Goal: Task Accomplishment & Management: Complete application form

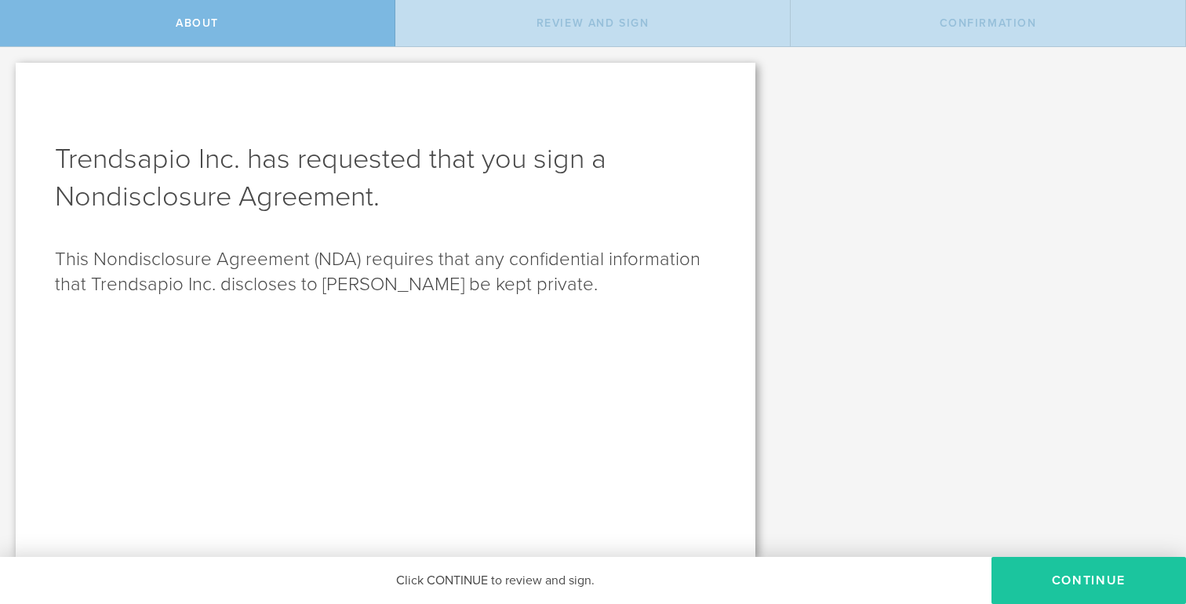
click at [1079, 585] on button "Continue" at bounding box center [1089, 580] width 195 height 47
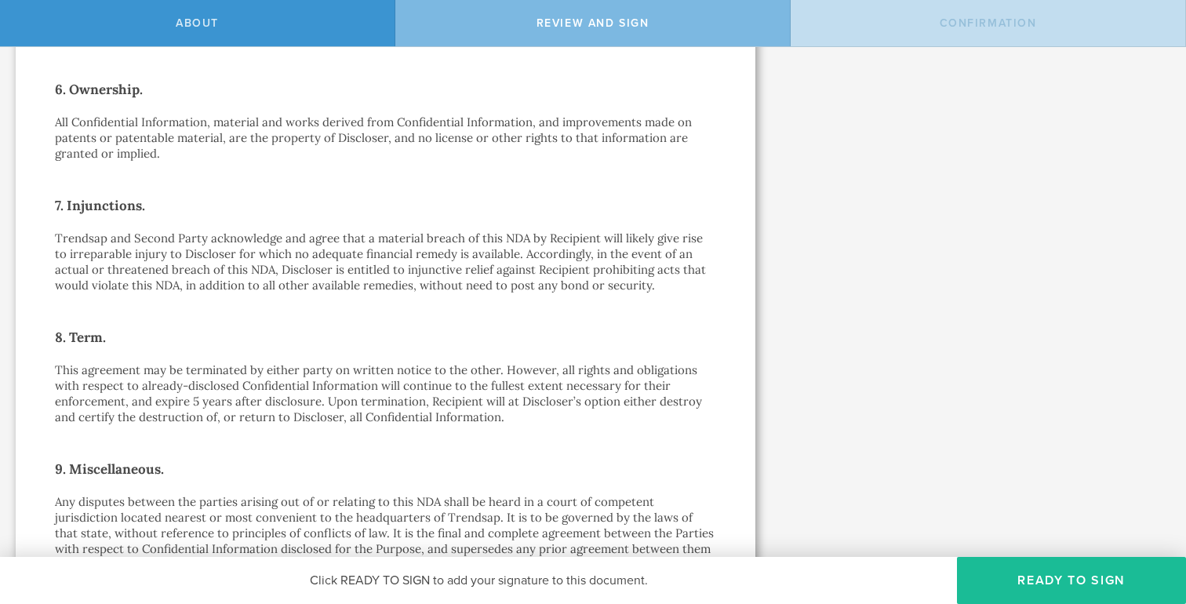
scroll to position [1328, 0]
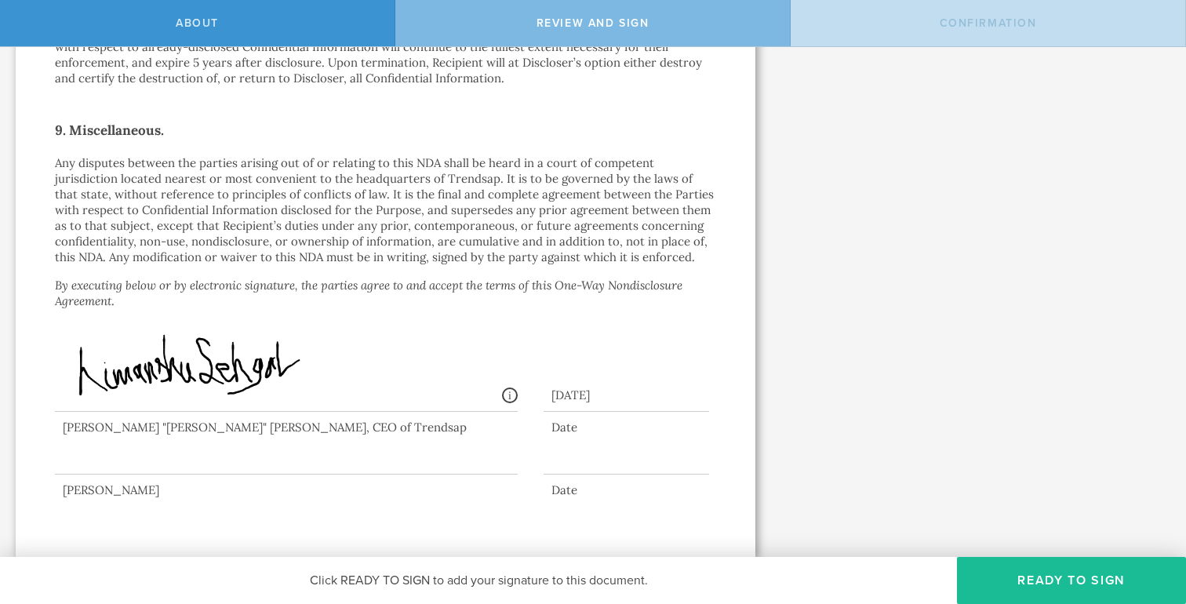
click at [94, 458] on div at bounding box center [286, 443] width 463 height 63
click at [1000, 570] on button "Ready to Sign" at bounding box center [1071, 580] width 229 height 47
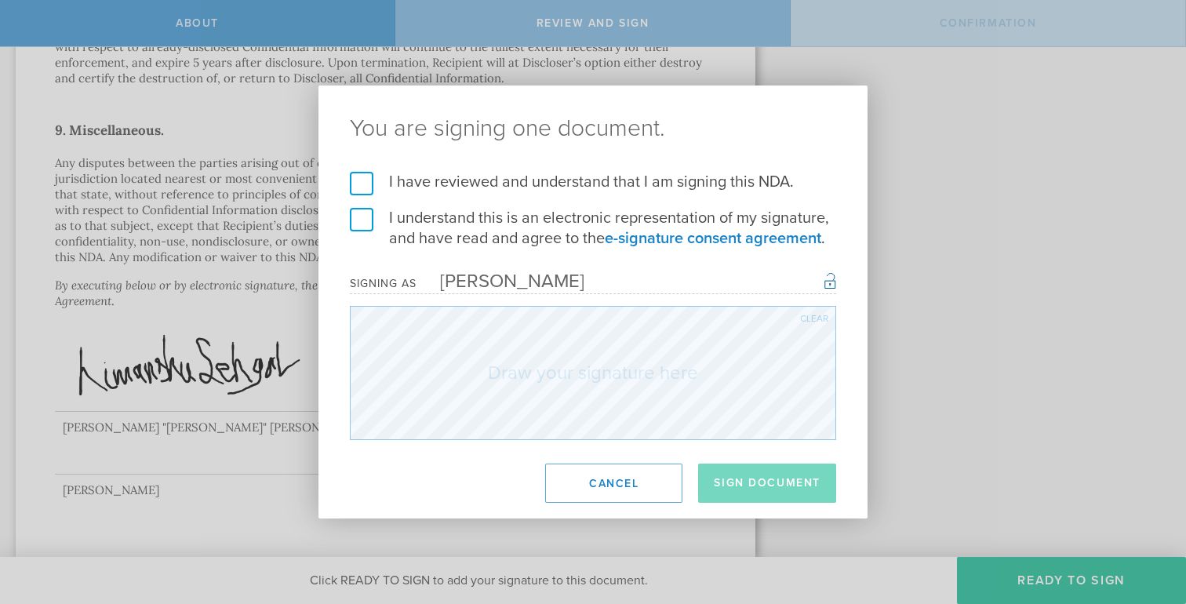
drag, startPoint x: 358, startPoint y: 184, endPoint x: 368, endPoint y: 204, distance: 22.1
click at [358, 184] on label "I have reviewed and understand that I am signing this NDA." at bounding box center [593, 182] width 486 height 20
click at [0, 0] on input "I have reviewed and understand that I am signing this NDA." at bounding box center [0, 0] width 0 height 0
drag, startPoint x: 365, startPoint y: 217, endPoint x: 388, endPoint y: 244, distance: 36.2
click at [365, 217] on label "I understand this is an electronic representation of my signature, and have rea…" at bounding box center [593, 228] width 486 height 41
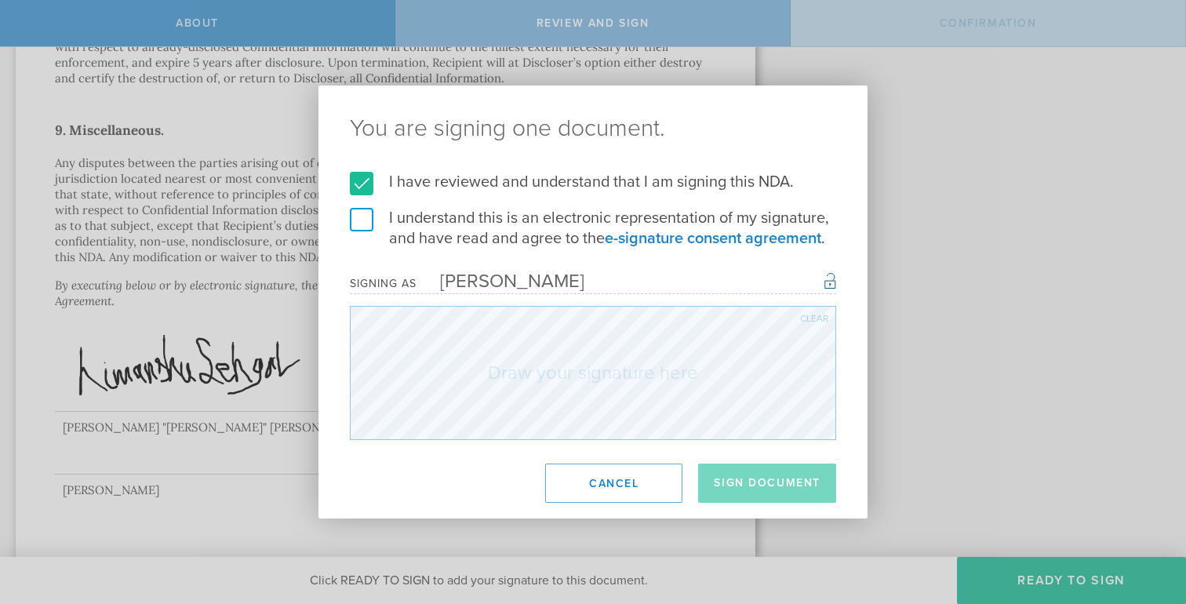
click at [0, 0] on input "I understand this is an electronic representation of my signature, and have rea…" at bounding box center [0, 0] width 0 height 0
click at [799, 492] on button "Sign Document" at bounding box center [767, 483] width 138 height 39
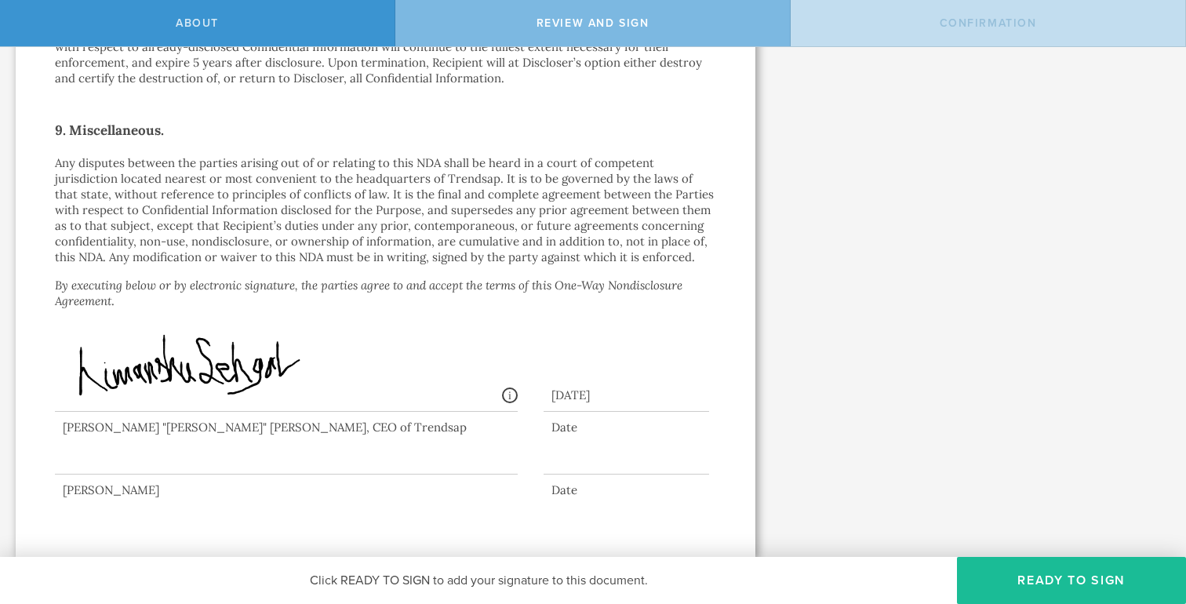
scroll to position [0, 0]
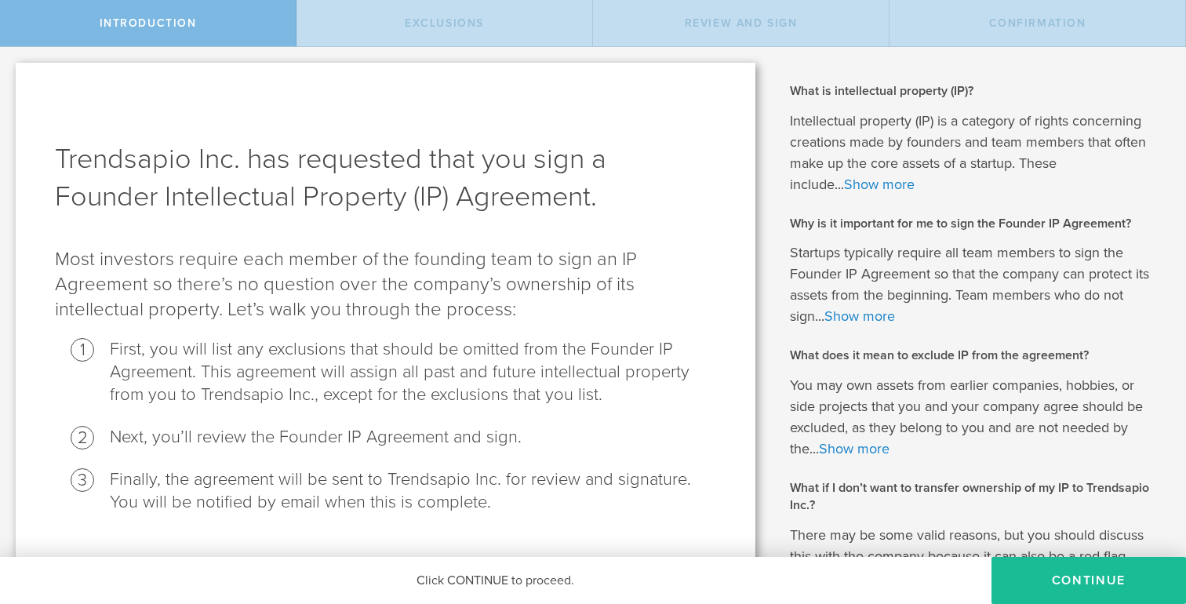
scroll to position [145, 0]
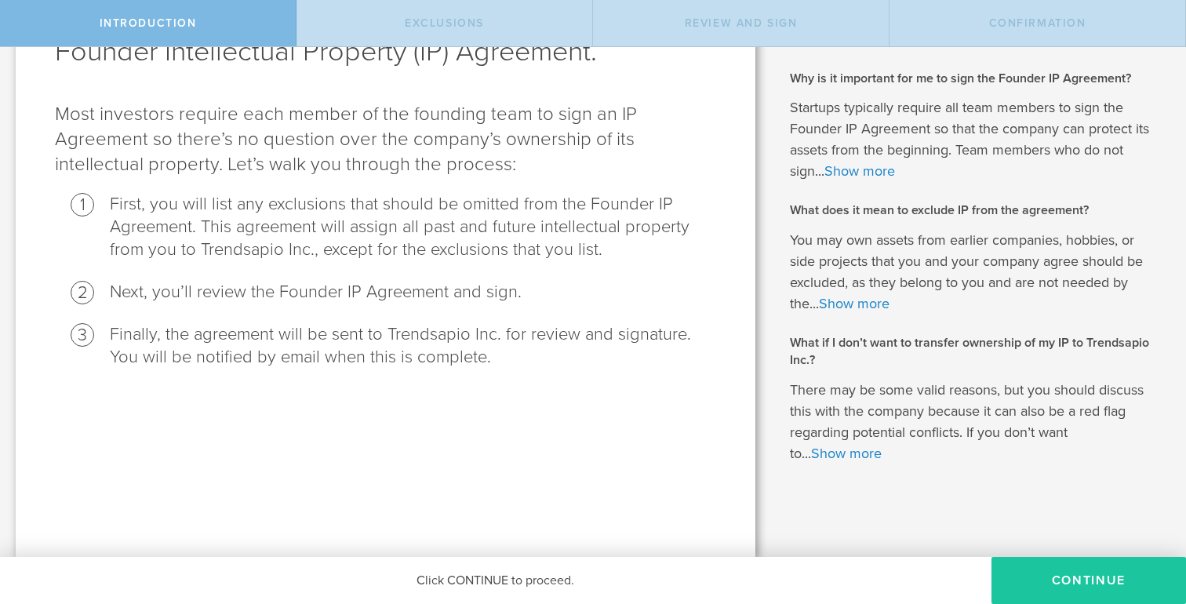
click at [1097, 583] on button "Continue" at bounding box center [1089, 580] width 195 height 47
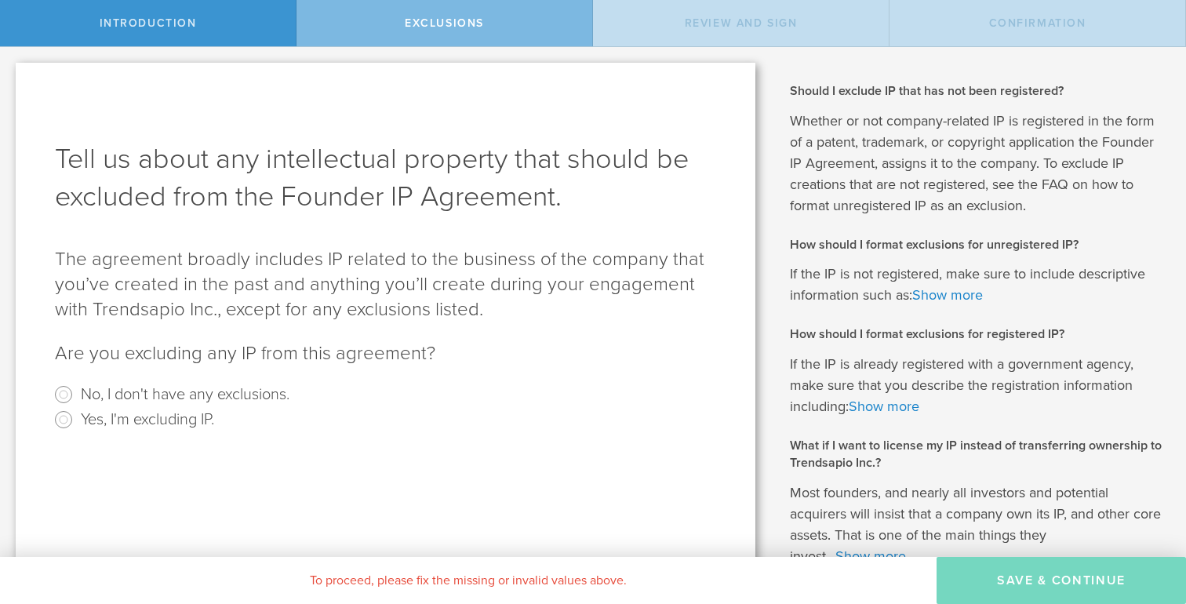
scroll to position [53, 0]
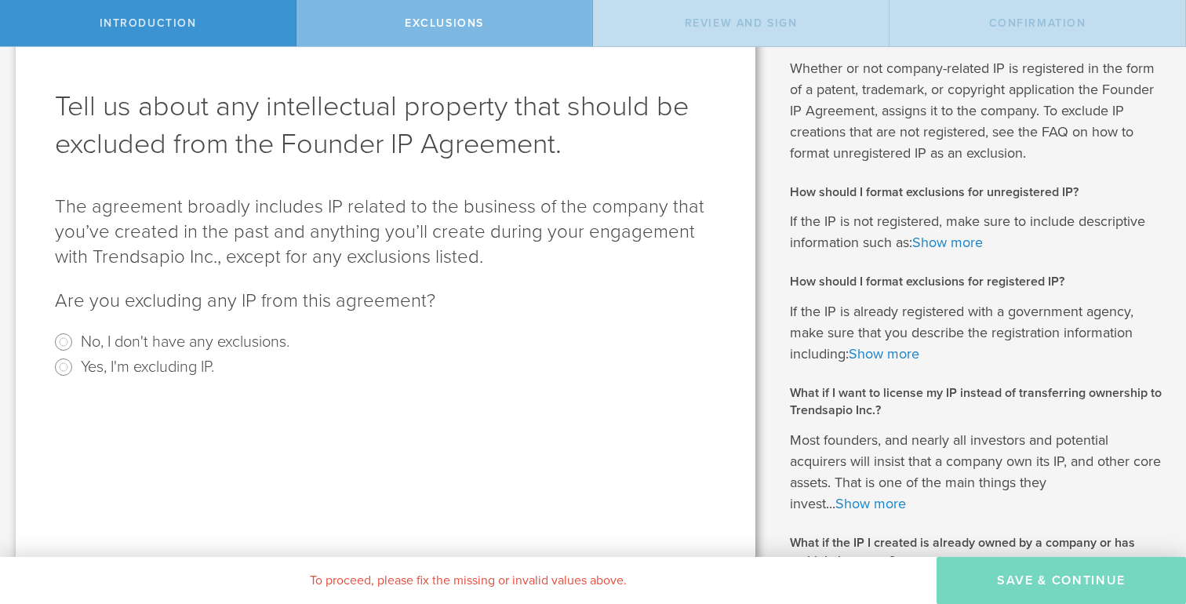
click at [147, 369] on label "Yes, I'm excluding IP." at bounding box center [147, 366] width 133 height 23
click at [76, 369] on input "Yes, I'm excluding IP." at bounding box center [63, 367] width 25 height 25
radio input "true"
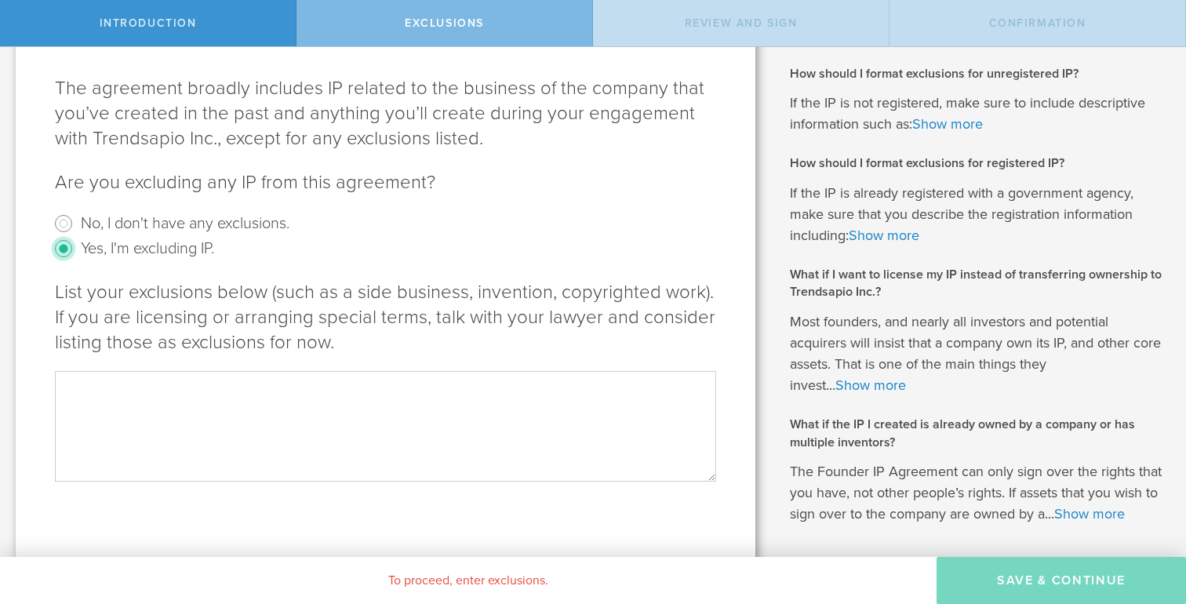
scroll to position [253, 0]
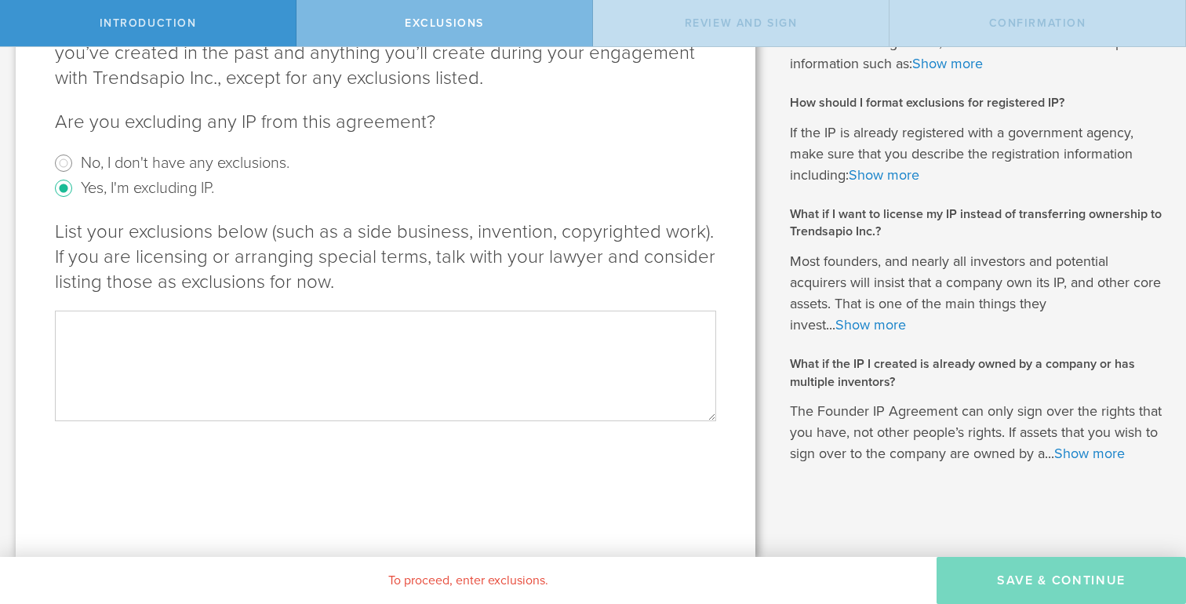
click at [174, 352] on textarea at bounding box center [385, 366] width 661 height 110
click at [549, 475] on div "Tell us about any intellectual property that should be excluded from the Founde…" at bounding box center [386, 194] width 740 height 726
drag, startPoint x: 315, startPoint y: 296, endPoint x: 338, endPoint y: 301, distance: 24.2
click at [315, 311] on textarea at bounding box center [385, 366] width 661 height 110
click at [473, 415] on div "Tell us about any intellectual property that should be excluded from the Founde…" at bounding box center [386, 194] width 740 height 726
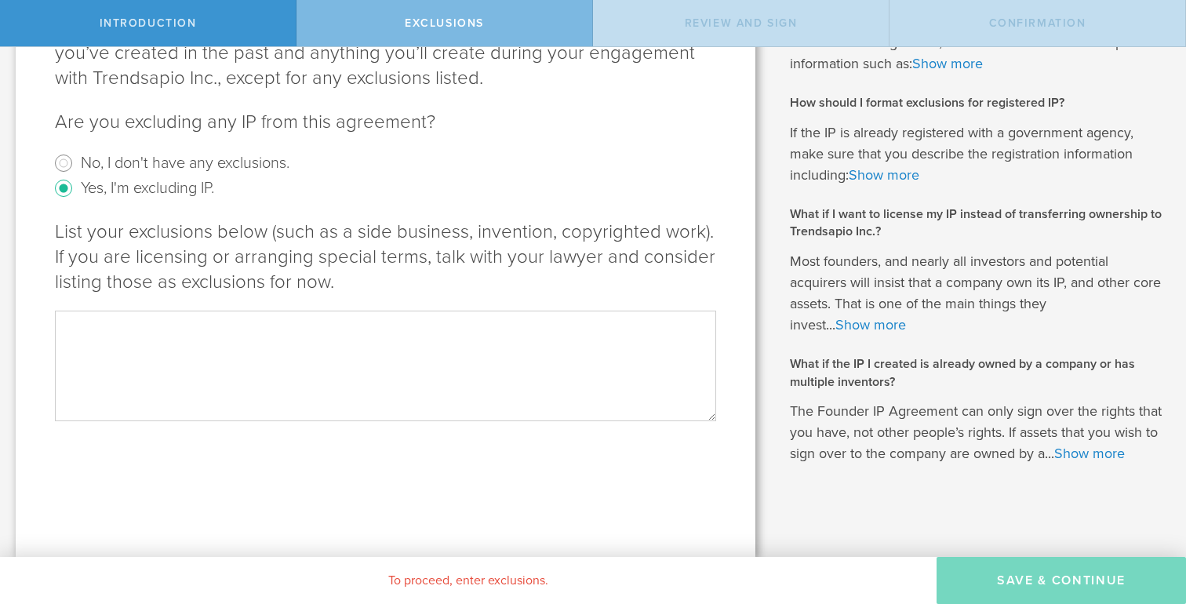
click at [433, 311] on textarea at bounding box center [385, 366] width 661 height 110
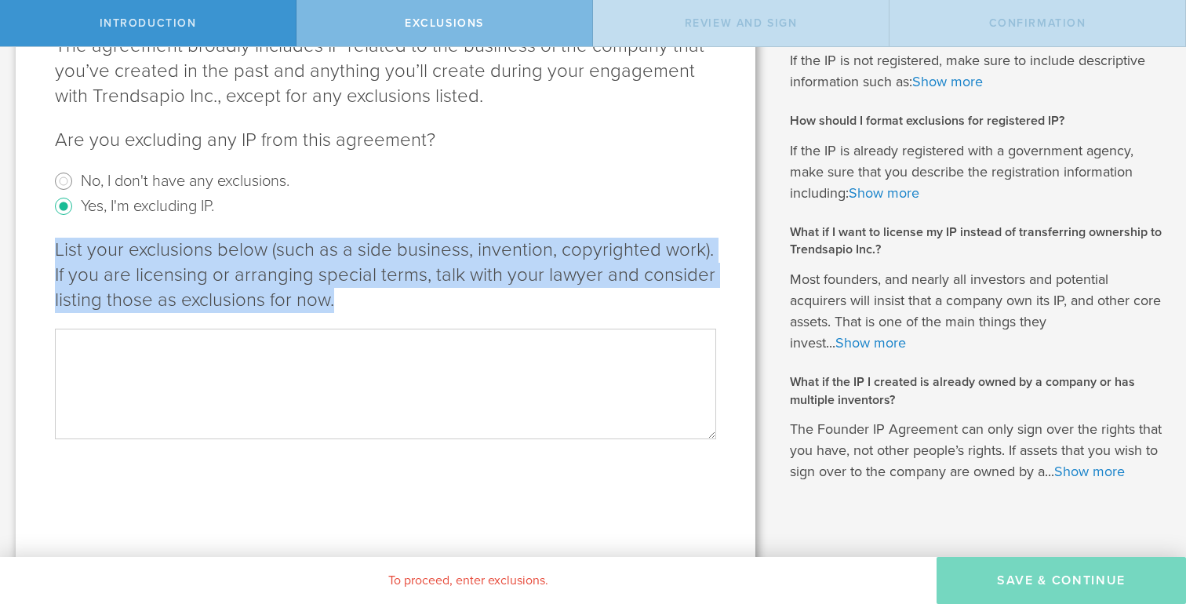
drag, startPoint x: 57, startPoint y: 253, endPoint x: 373, endPoint y: 317, distance: 322.7
click at [373, 317] on div "List your exclusions below (such as a side business, invention, copyrighted wor…" at bounding box center [385, 339] width 661 height 202
copy p "List your exclusions below (such as a side business, invention, copyrighted wor…"
